Goal: Information Seeking & Learning: Learn about a topic

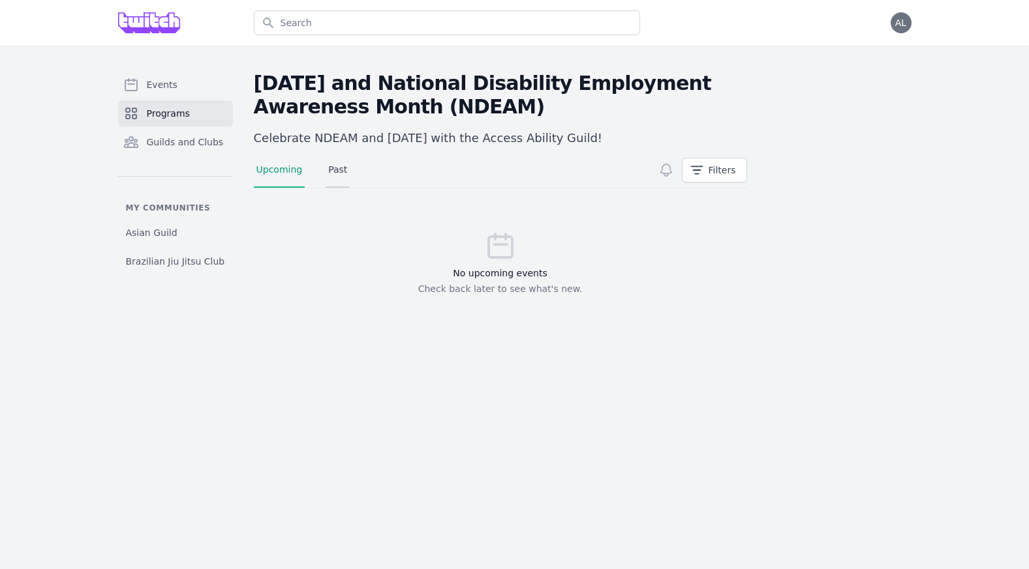
click at [330, 174] on link "Past" at bounding box center [337, 175] width 24 height 25
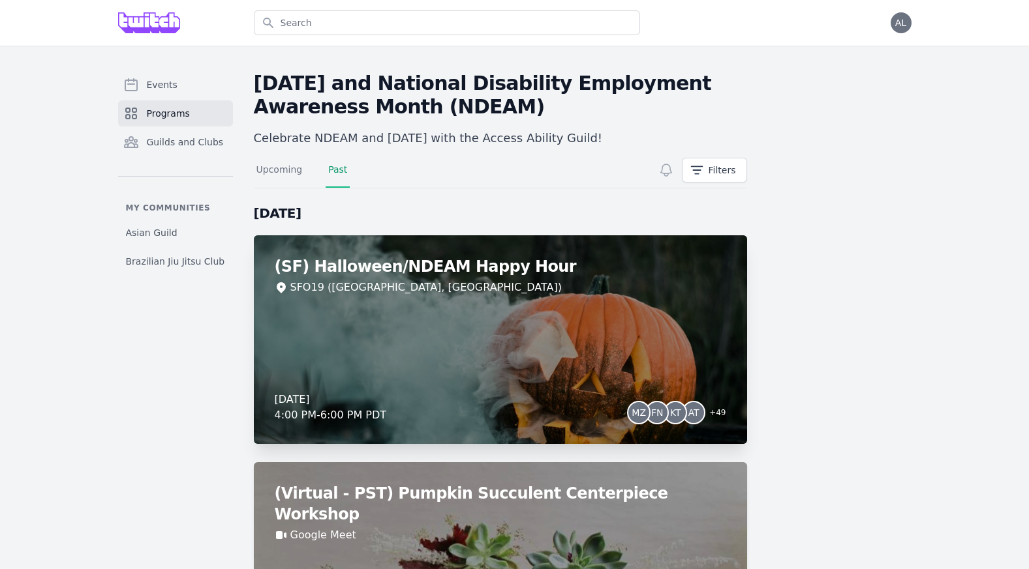
click at [464, 315] on div "(SF) Halloween/NDEAM Happy Hour SFO19 ([GEOGRAPHIC_DATA], [GEOGRAPHIC_DATA]) [D…" at bounding box center [500, 339] width 493 height 209
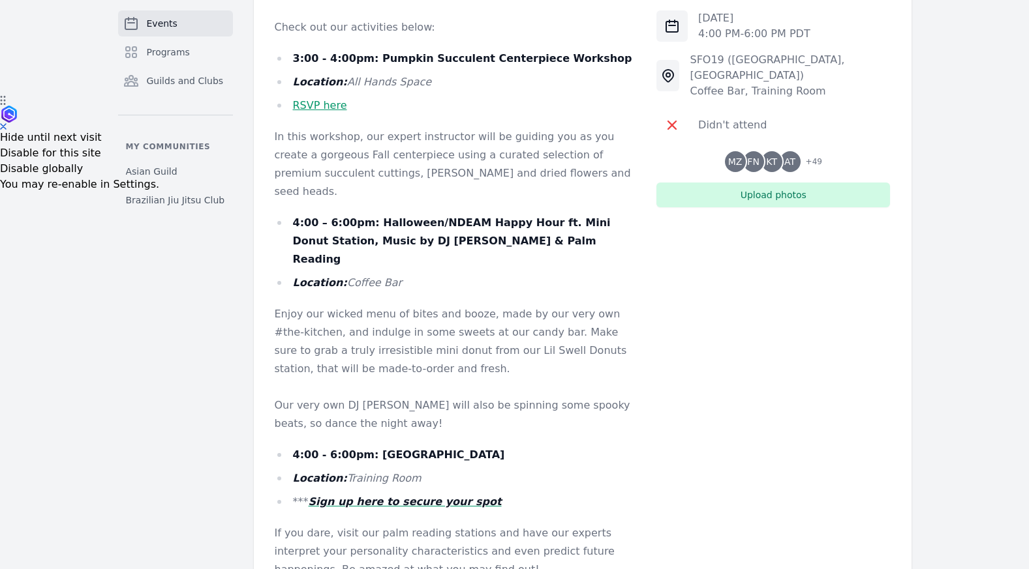
scroll to position [475, 0]
click at [354, 395] on p "Our very own DJ [PERSON_NAME] will also be spinning some spooky beats, so dance…" at bounding box center [455, 413] width 361 height 37
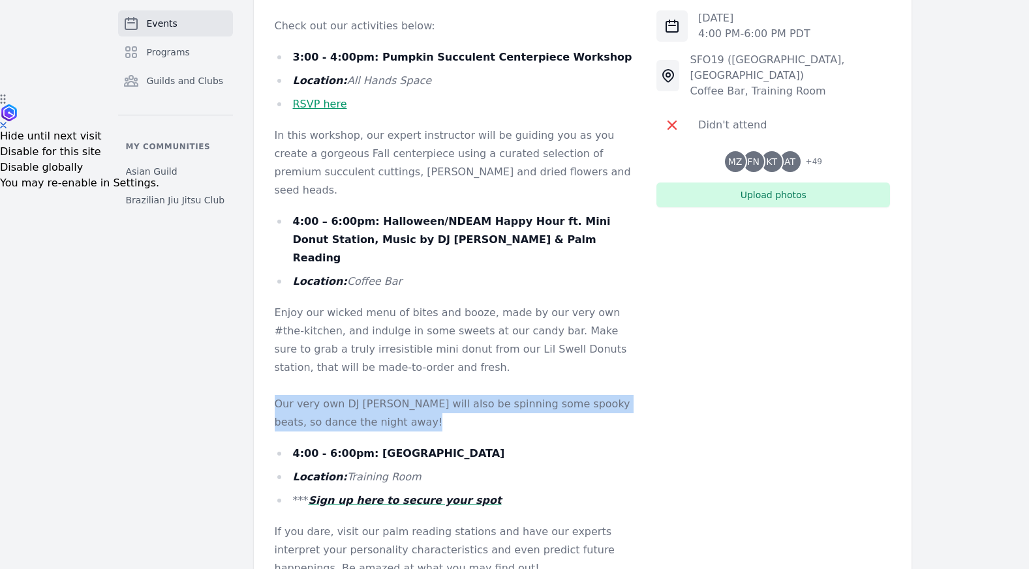
click at [354, 395] on p "Our very own DJ [PERSON_NAME] will also be spinning some spooky beats, so dance…" at bounding box center [455, 413] width 361 height 37
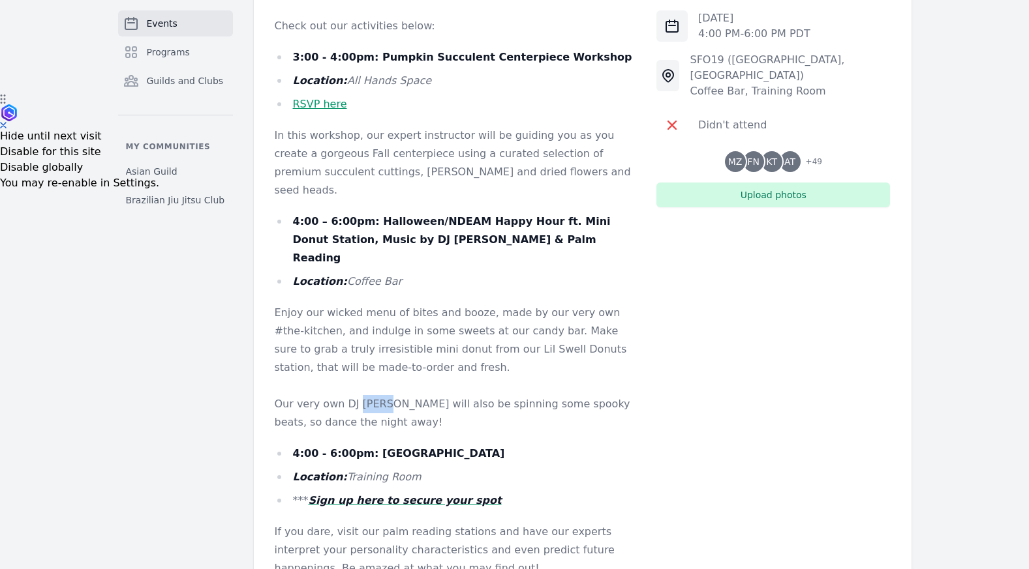
click at [354, 395] on p "Our very own DJ [PERSON_NAME] will also be spinning some spooky beats, so dance…" at bounding box center [455, 413] width 361 height 37
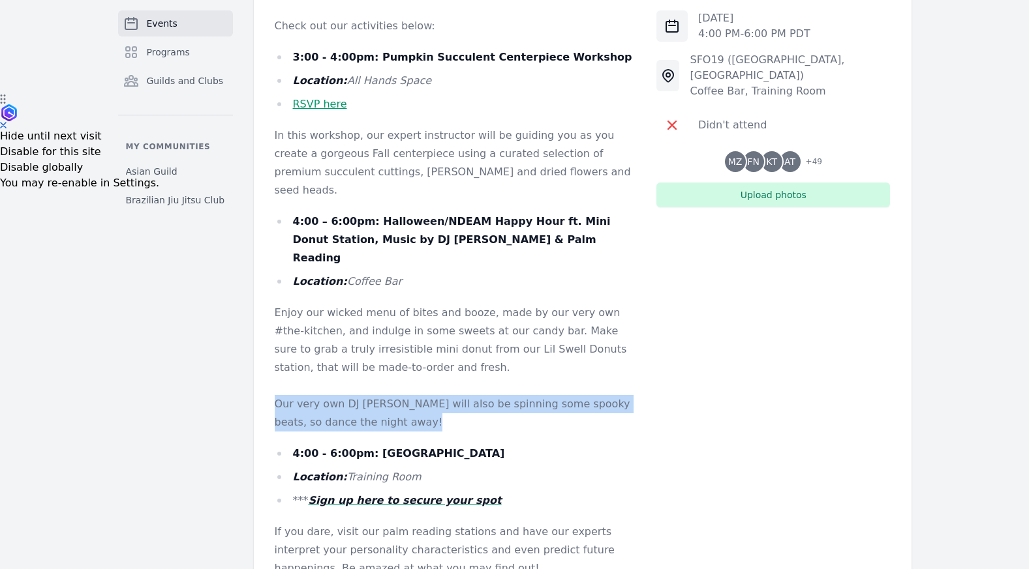
click at [354, 395] on p "Our very own DJ [PERSON_NAME] will also be spinning some spooky beats, so dance…" at bounding box center [455, 413] width 361 height 37
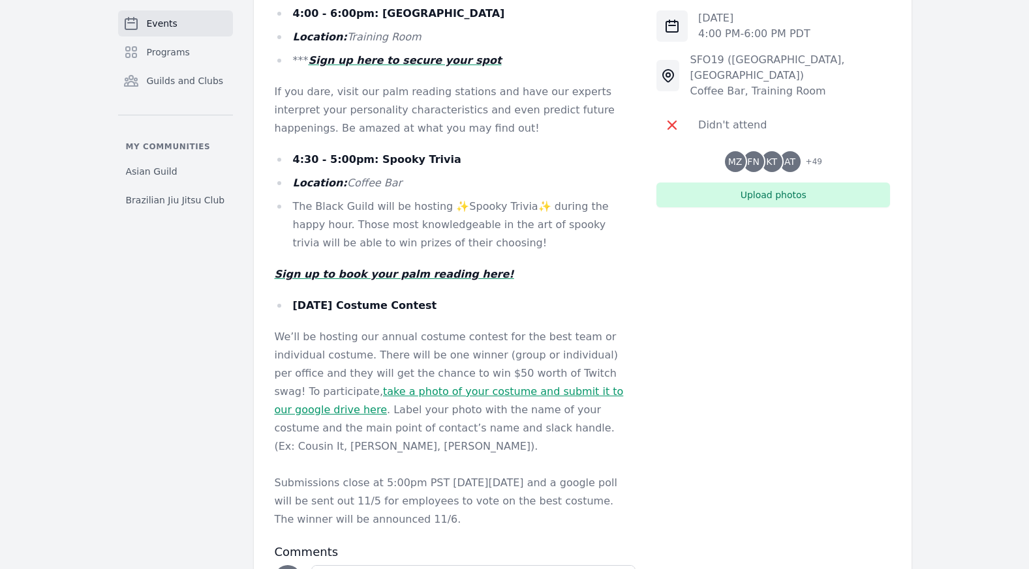
scroll to position [903, 0]
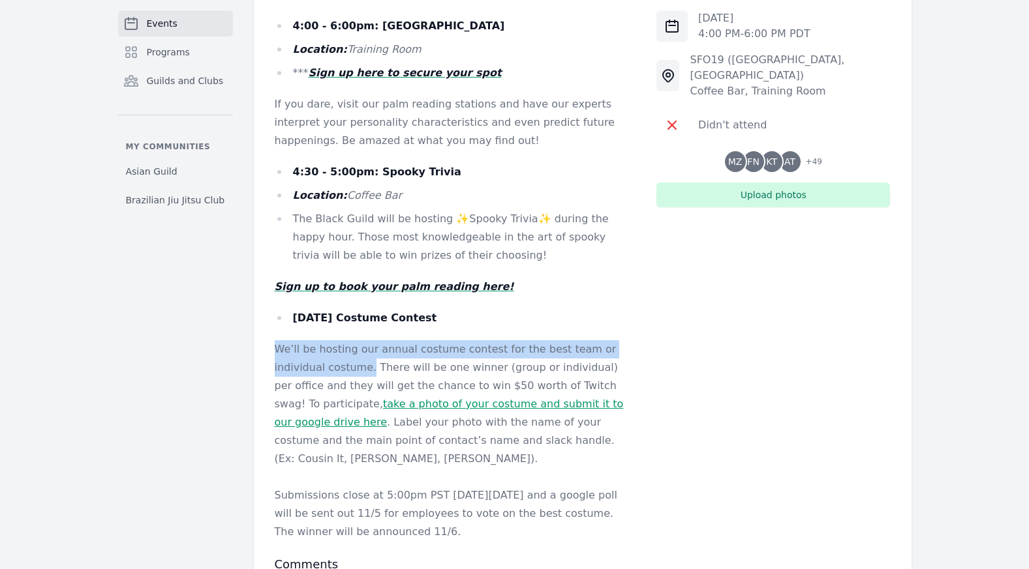
drag, startPoint x: 318, startPoint y: 314, endPoint x: 265, endPoint y: 283, distance: 61.4
click at [265, 283] on div "Description Hello Ghouls and Gals! Hosted by the Access Ability Guild and Workp…" at bounding box center [582, 54] width 657 height 1271
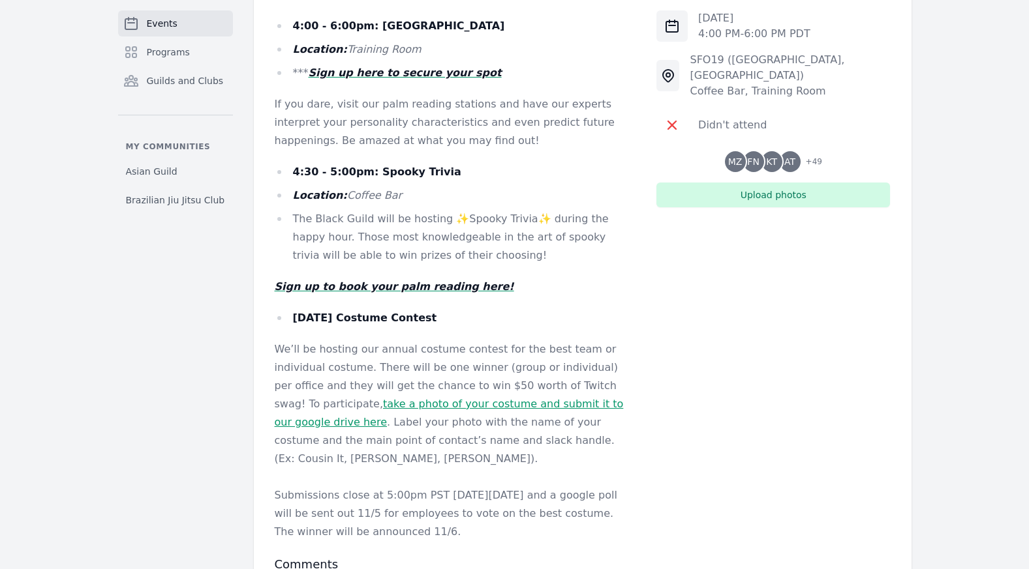
click at [273, 285] on div "Description Hello Ghouls and Gals! Hosted by the Access Ability Guild and Workp…" at bounding box center [582, 54] width 657 height 1271
drag, startPoint x: 273, startPoint y: 285, endPoint x: 394, endPoint y: 301, distance: 122.3
click at [394, 301] on div "Description Hello Ghouls and Gals! Hosted by the Access Ability Guild and Workp…" at bounding box center [582, 54] width 657 height 1271
click at [394, 340] on p "We’ll be hosting our annual costume contest for the best team or individual cos…" at bounding box center [455, 404] width 361 height 128
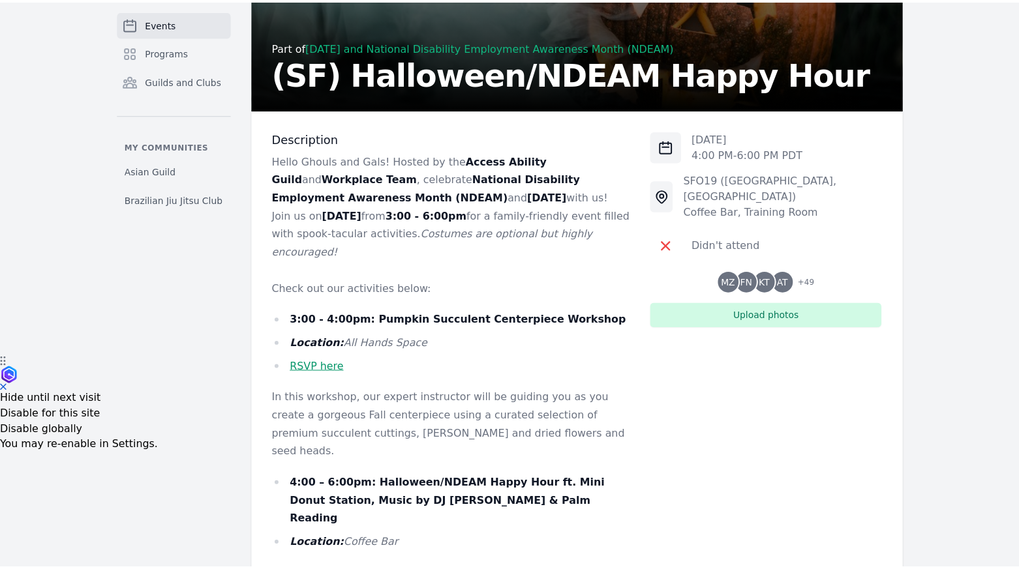
scroll to position [0, 0]
